Goal: Information Seeking & Learning: Compare options

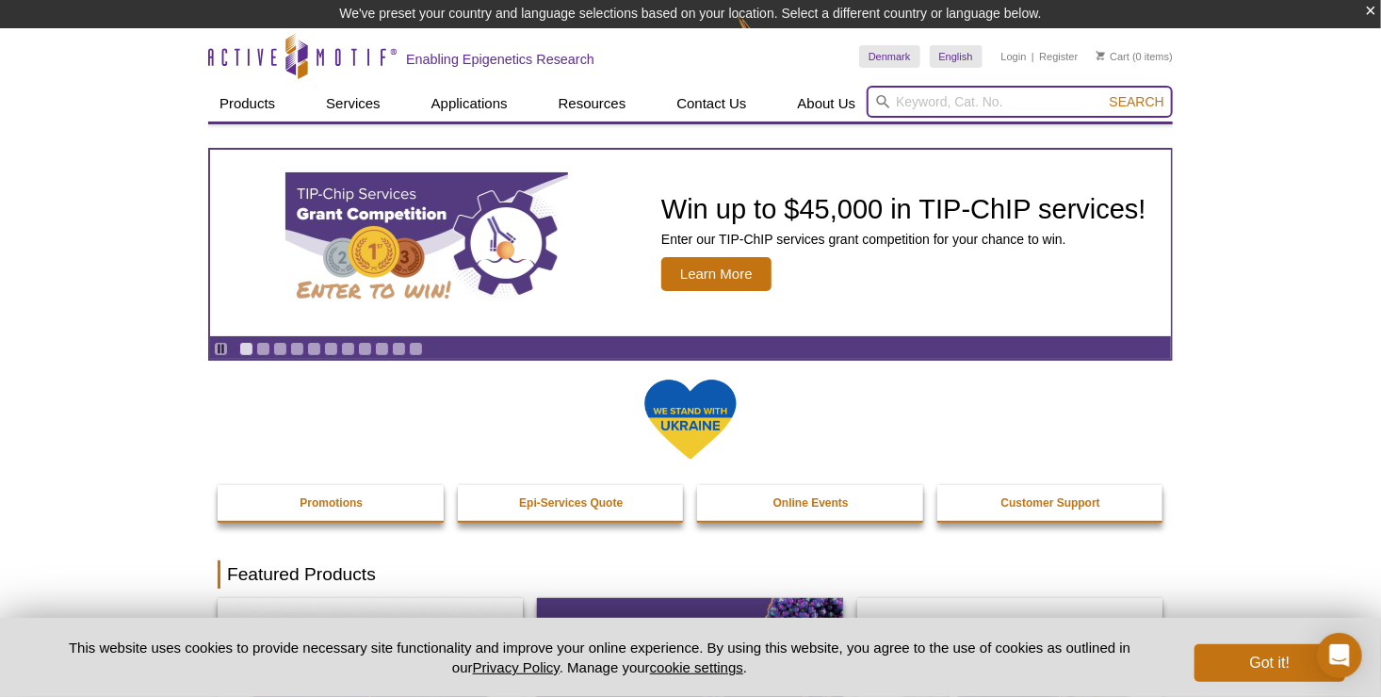
click at [954, 106] on input "search" at bounding box center [1020, 102] width 306 height 32
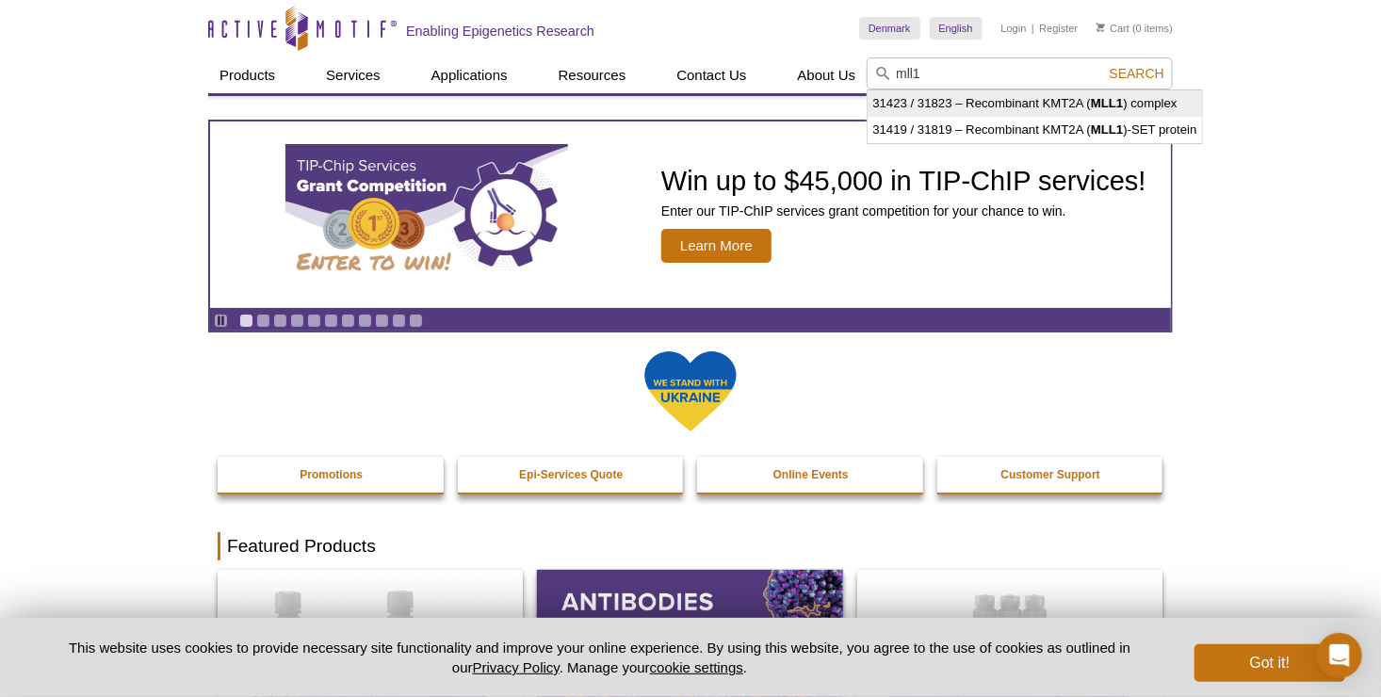
click at [968, 100] on li "31423 / 31823 – Recombinant KMT2A ( MLL1 ) complex" at bounding box center [1035, 103] width 334 height 26
type input "31423 / 31823 – Recombinant KMT2A (MLL1) complex"
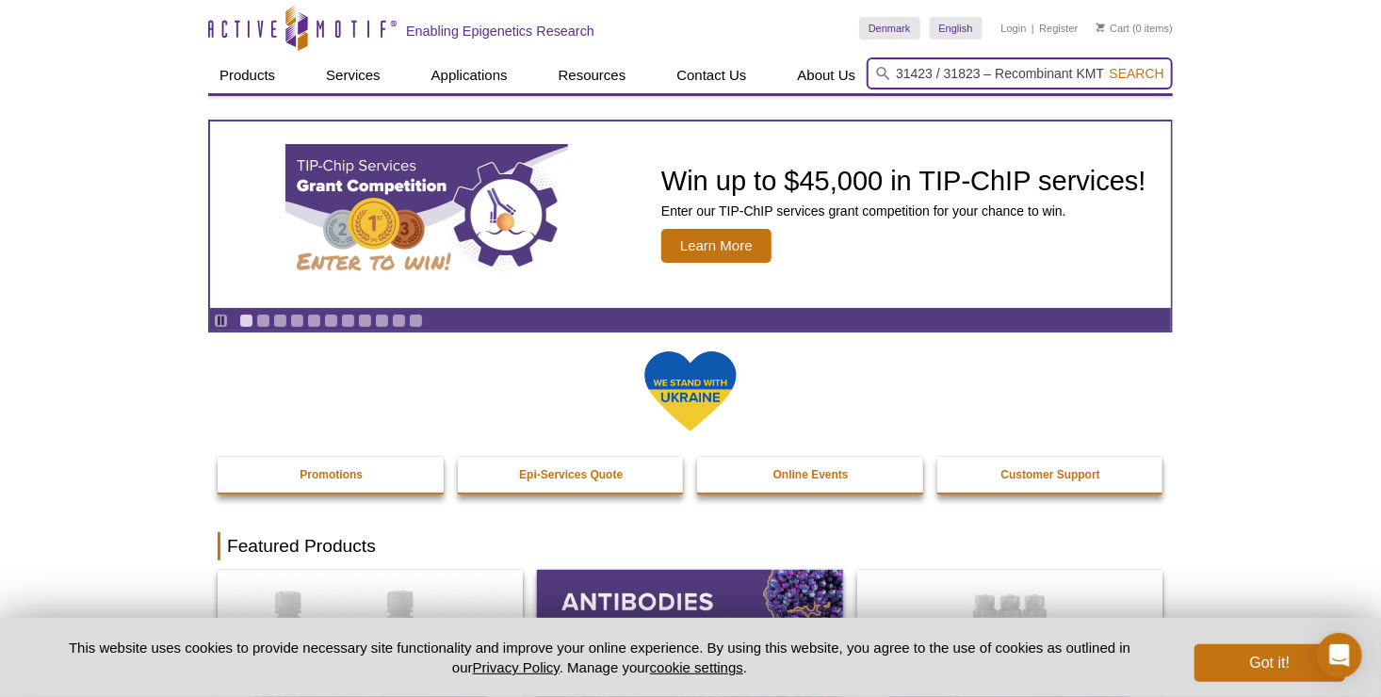
scroll to position [0, 113]
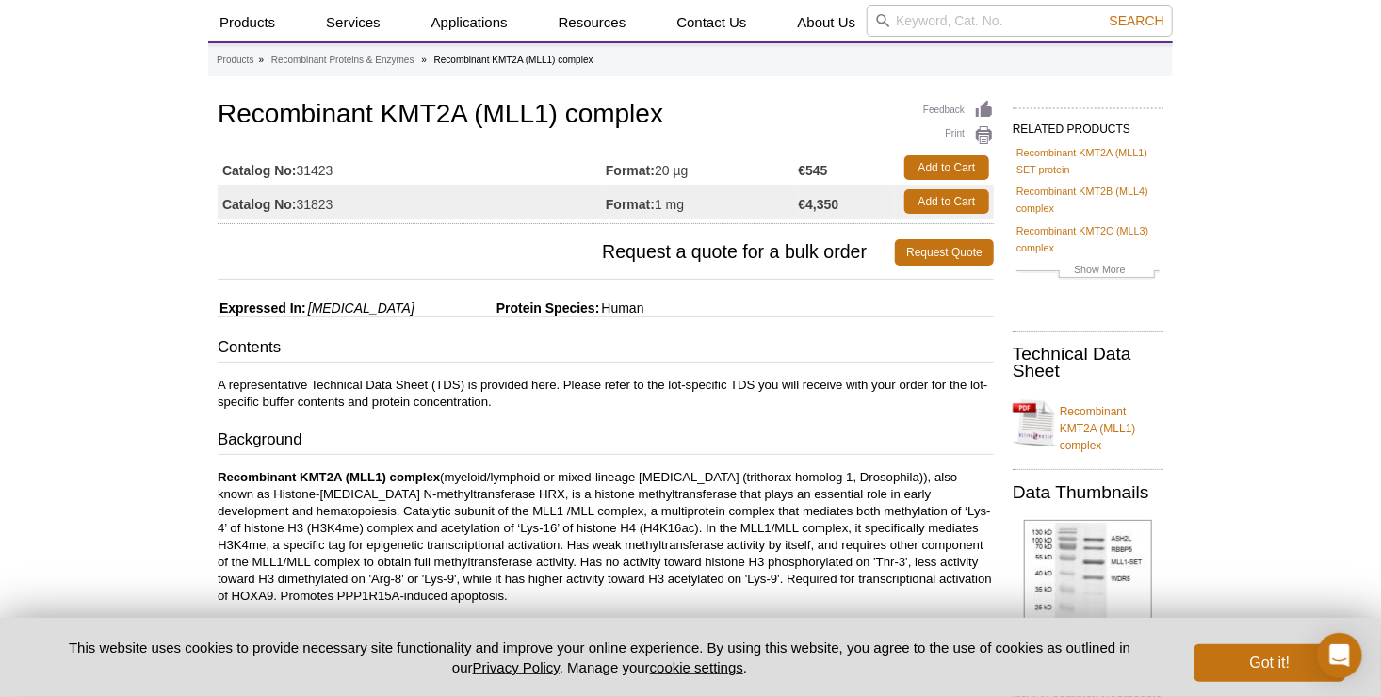
scroll to position [57, 0]
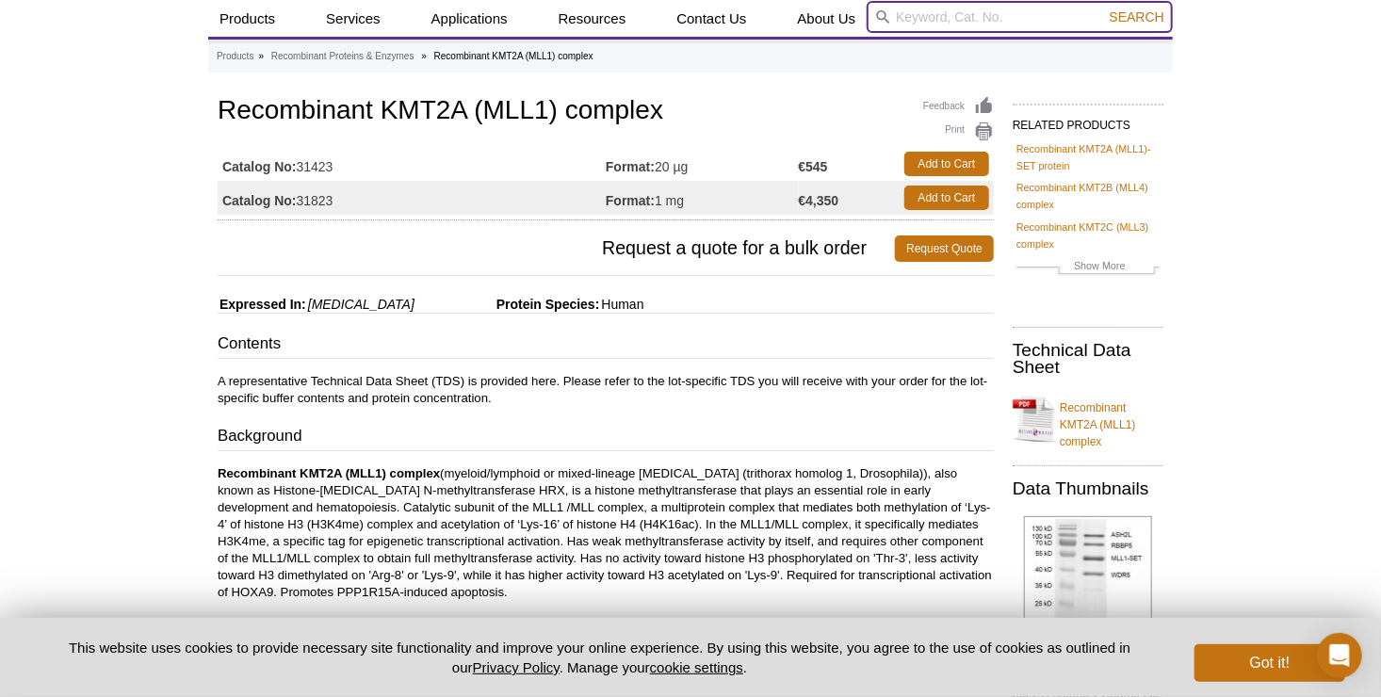
click at [913, 26] on input "search" at bounding box center [1020, 17] width 306 height 32
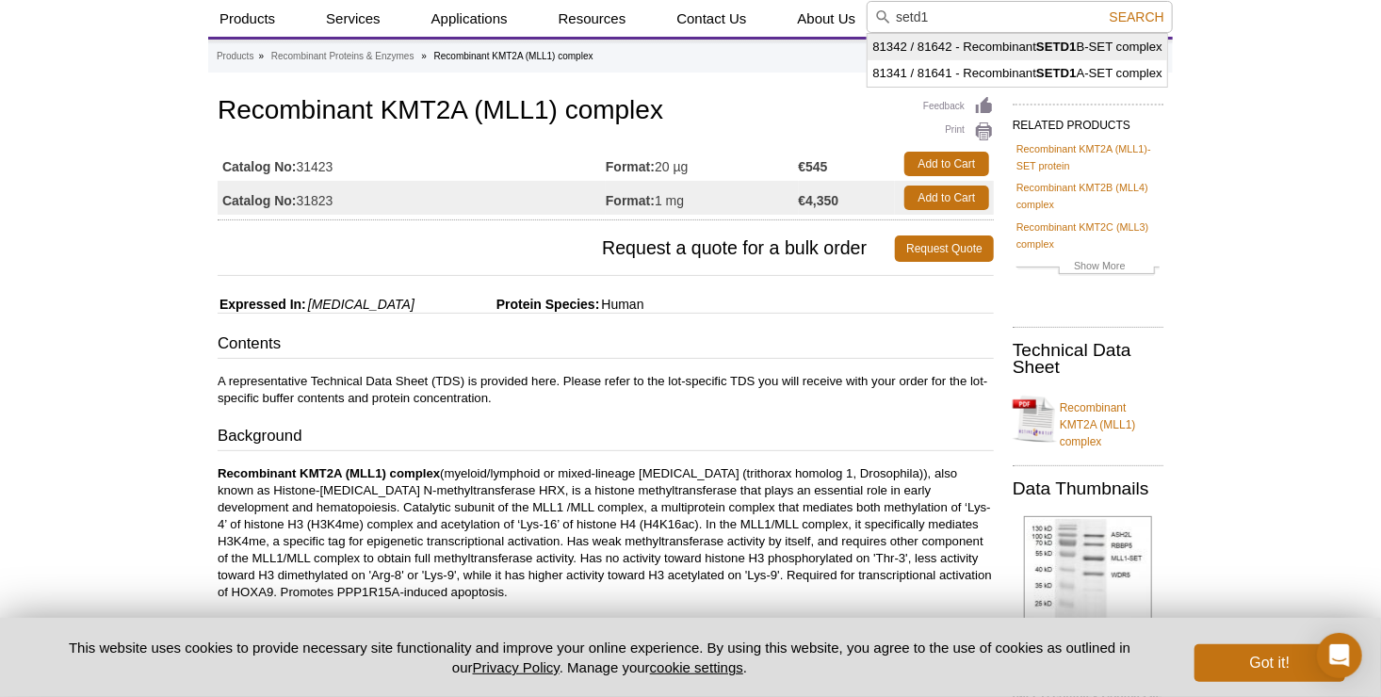
click at [1045, 54] on li "81342 / 81642 - Recombinant SETD1 B-SET complex" at bounding box center [1018, 47] width 300 height 26
type input "81342 / 81642 - Recombinant SETD1B-SET complex"
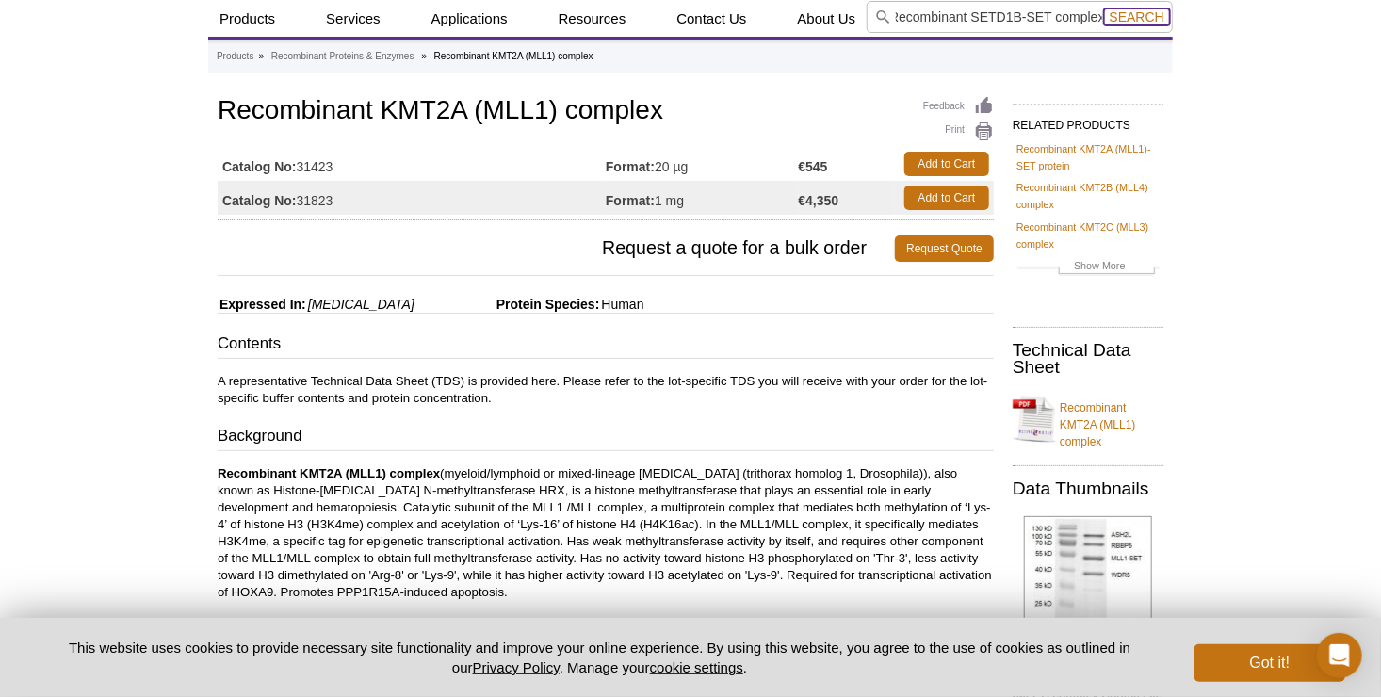
scroll to position [0, 0]
click at [1152, 14] on span "Search" at bounding box center [1137, 16] width 55 height 15
